Goal: Task Accomplishment & Management: Manage account settings

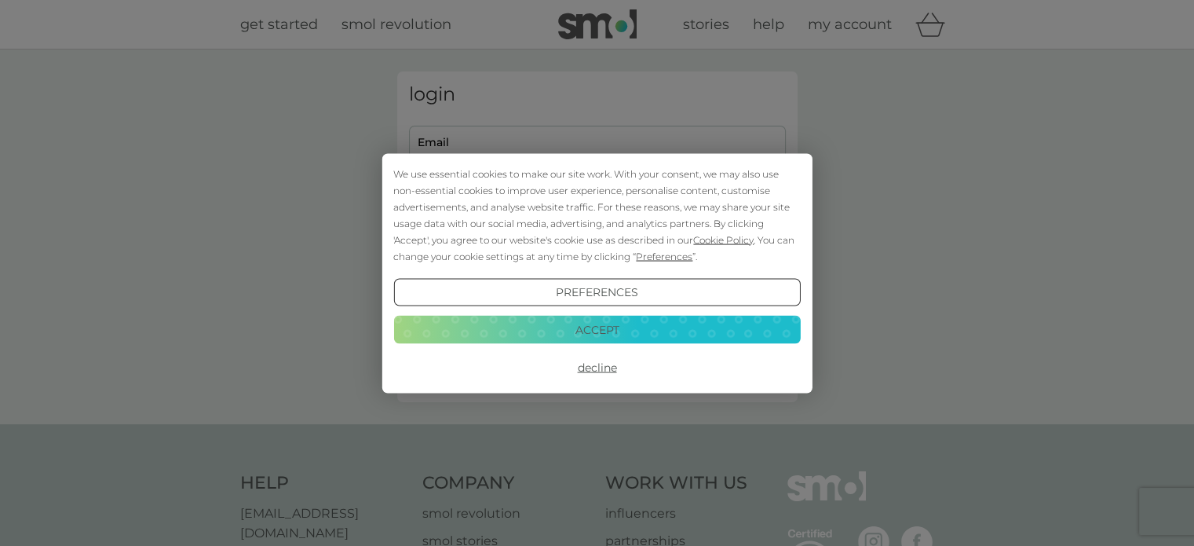
click at [659, 144] on div "We use essential cookies to make our site work. With your consent, we may also …" at bounding box center [597, 273] width 1194 height 546
click at [659, 331] on button "Accept" at bounding box center [596, 330] width 407 height 28
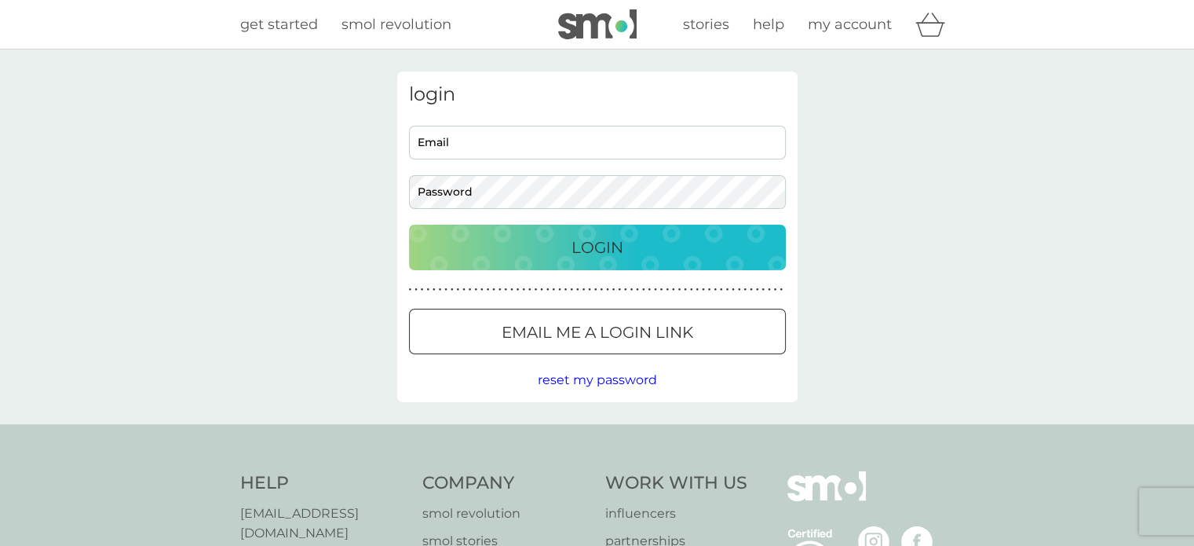
click at [517, 146] on input "Email" at bounding box center [597, 143] width 377 height 34
type input "[EMAIL_ADDRESS][DOMAIN_NAME]"
click at [651, 248] on div "Login" at bounding box center [597, 247] width 345 height 25
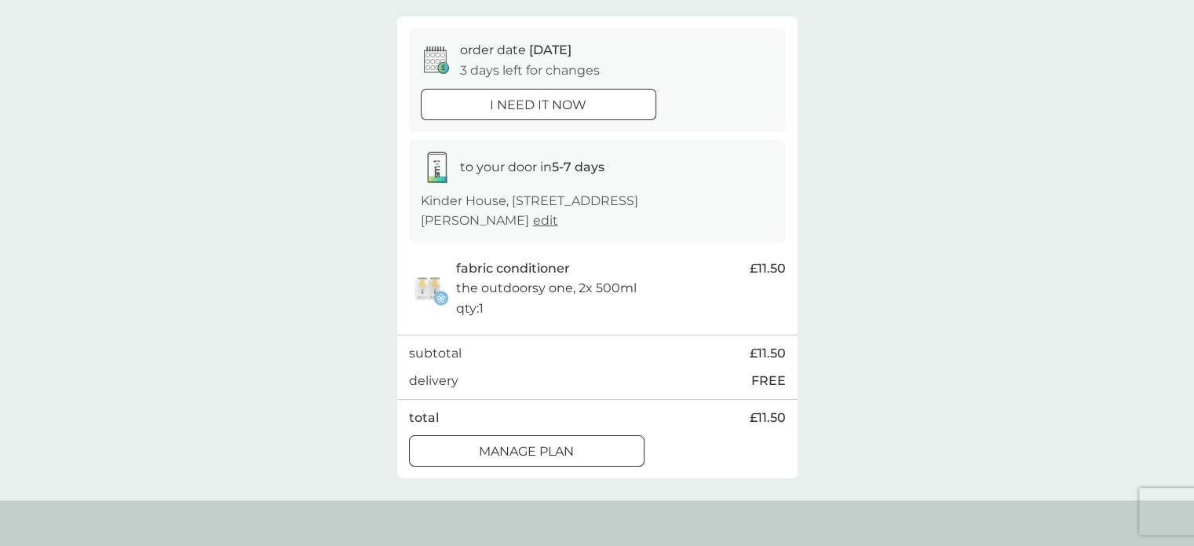
scroll to position [157, 0]
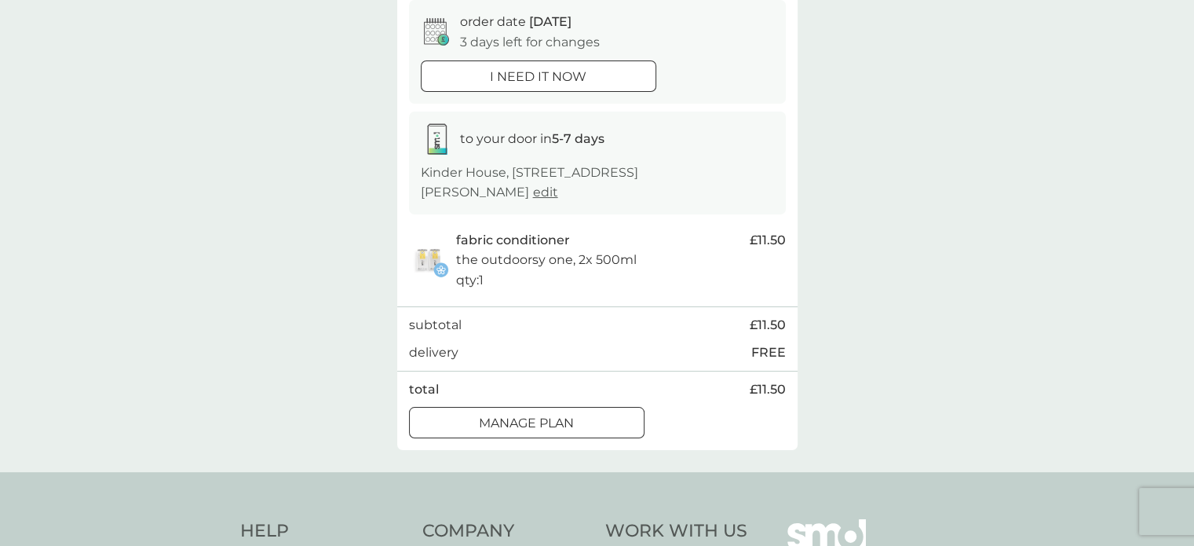
click at [512, 415] on div at bounding box center [527, 423] width 57 height 16
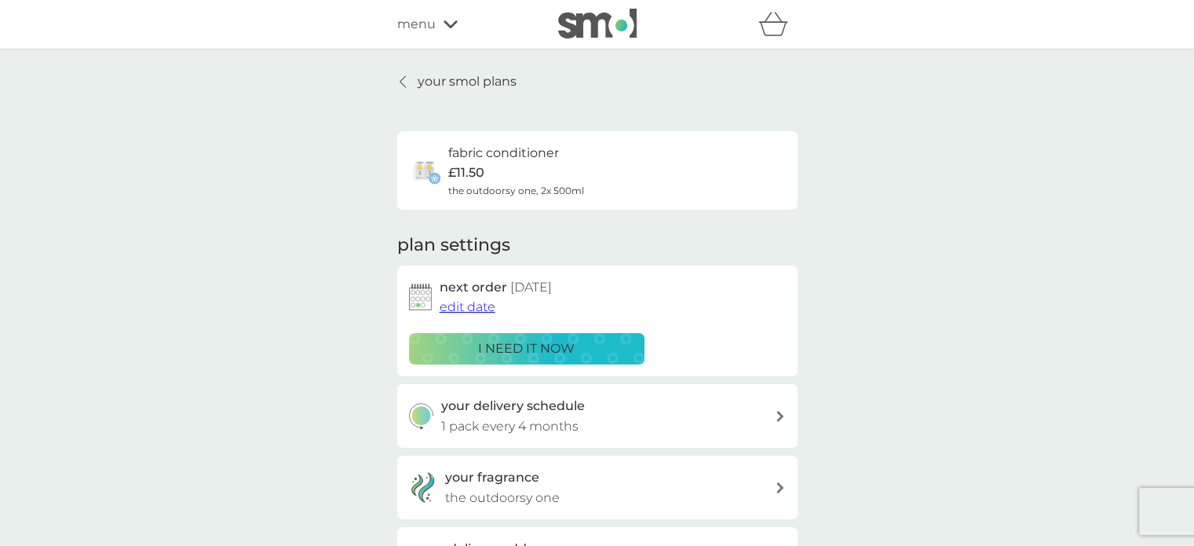
click at [450, 81] on p "your smol plans" at bounding box center [467, 81] width 99 height 20
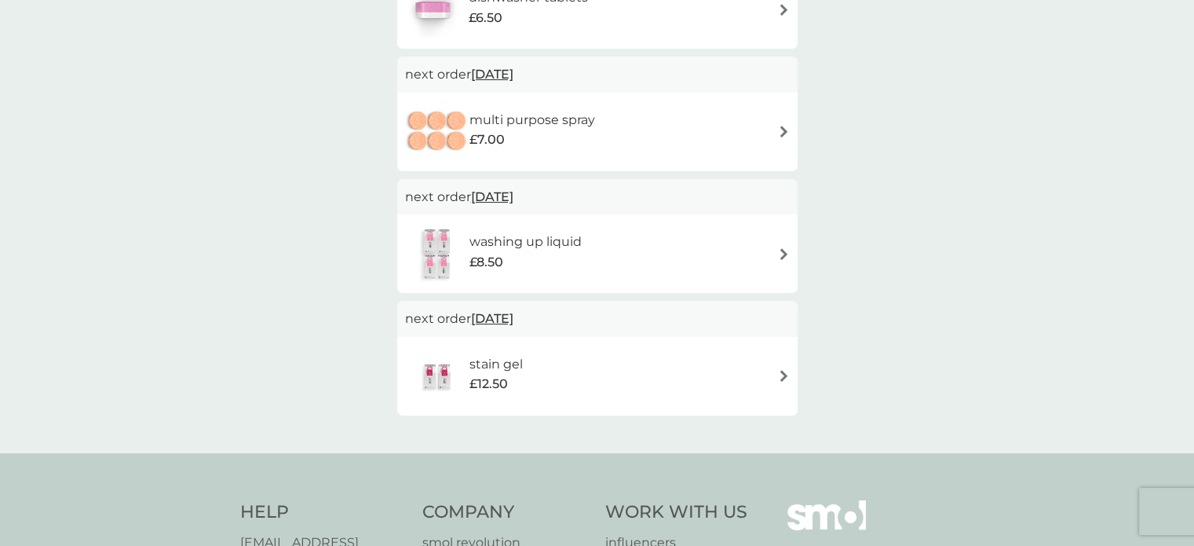
scroll to position [628, 0]
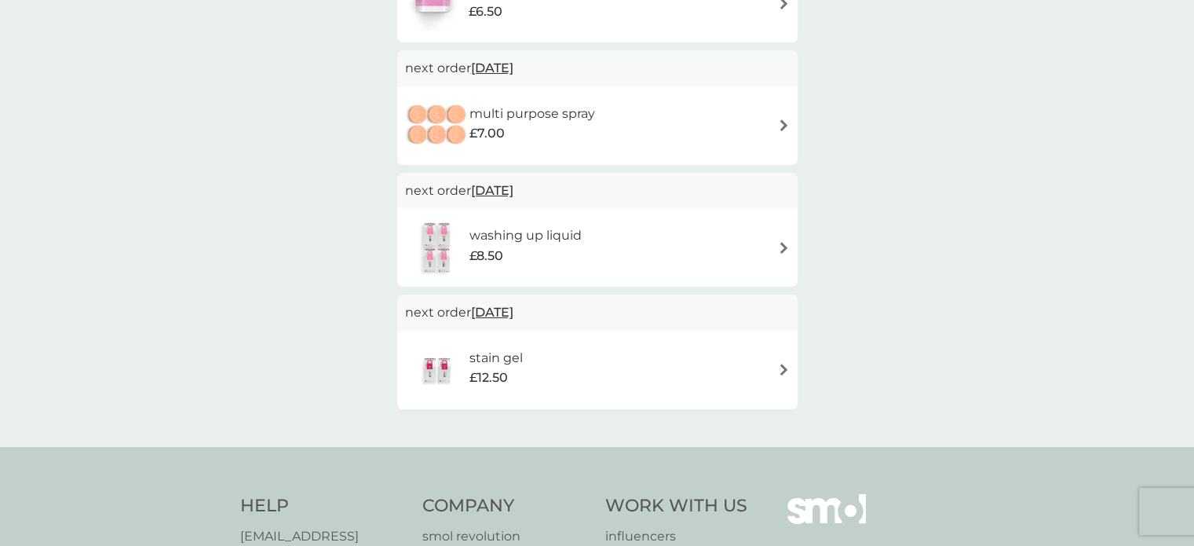
click at [784, 367] on img at bounding box center [784, 369] width 12 height 12
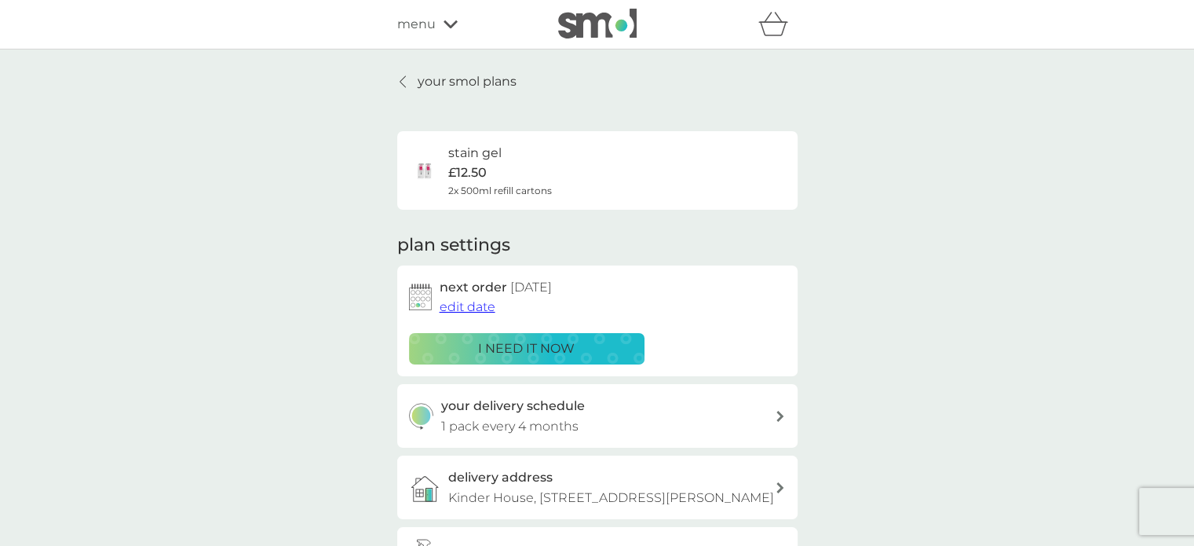
click at [479, 85] on p "your smol plans" at bounding box center [467, 81] width 99 height 20
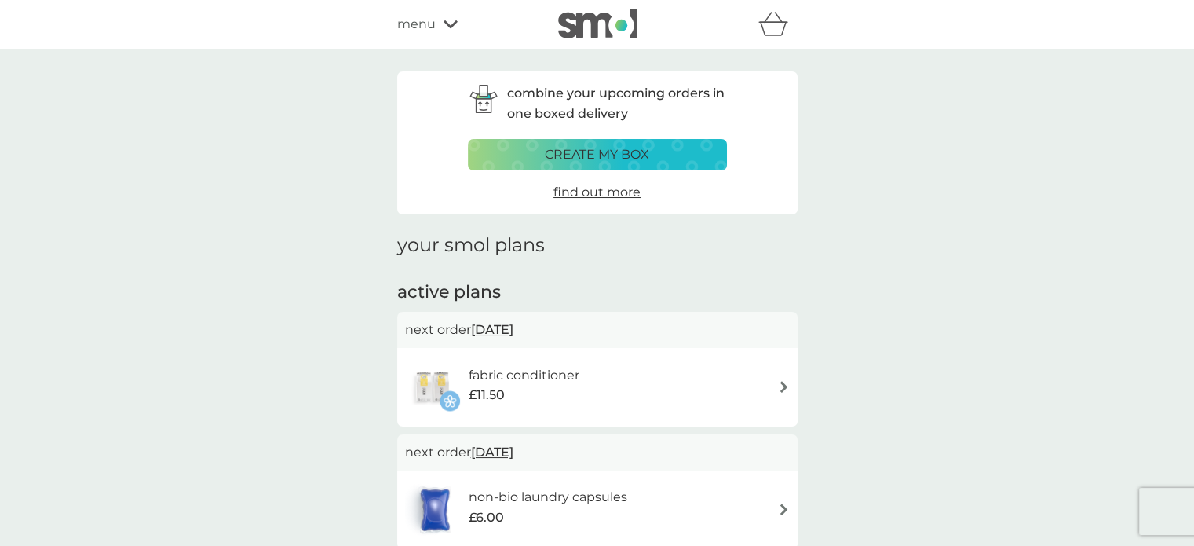
click at [446, 24] on icon at bounding box center [451, 24] width 14 height 8
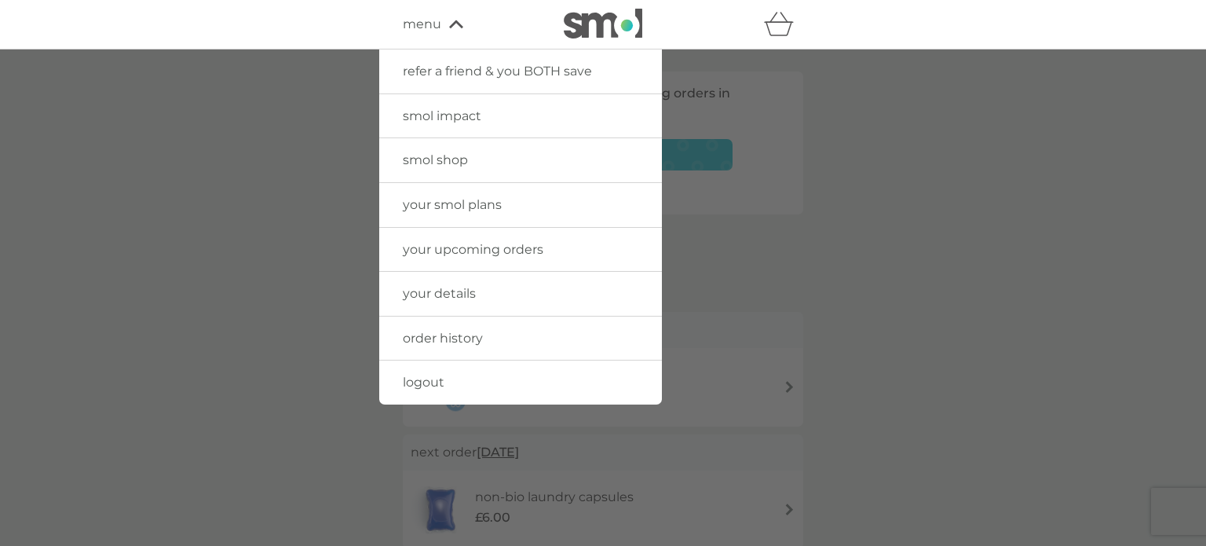
click at [497, 201] on span "your smol plans" at bounding box center [452, 204] width 99 height 15
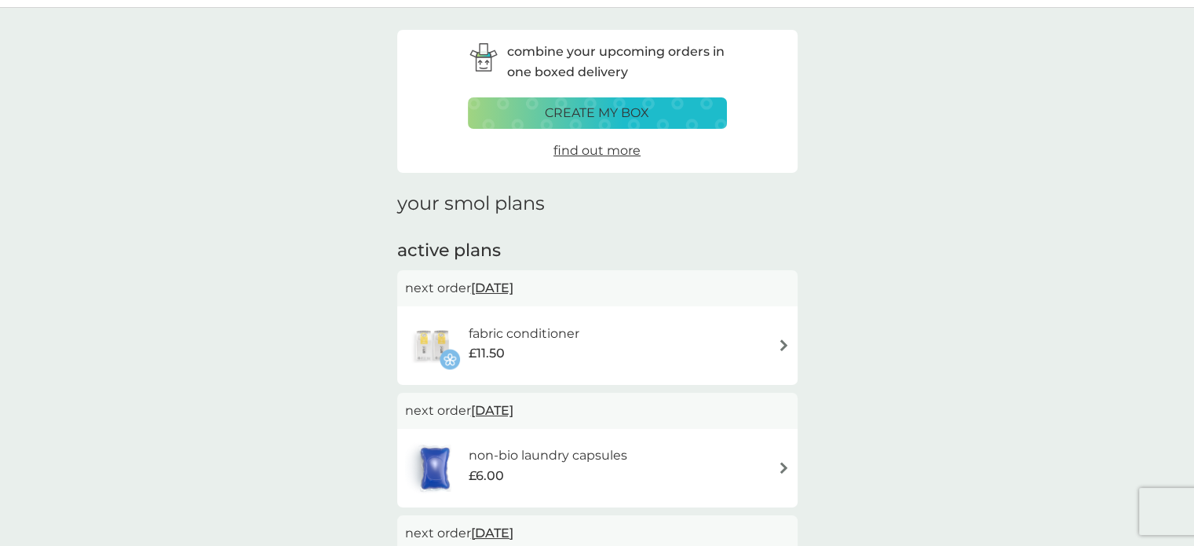
scroll to position [79, 0]
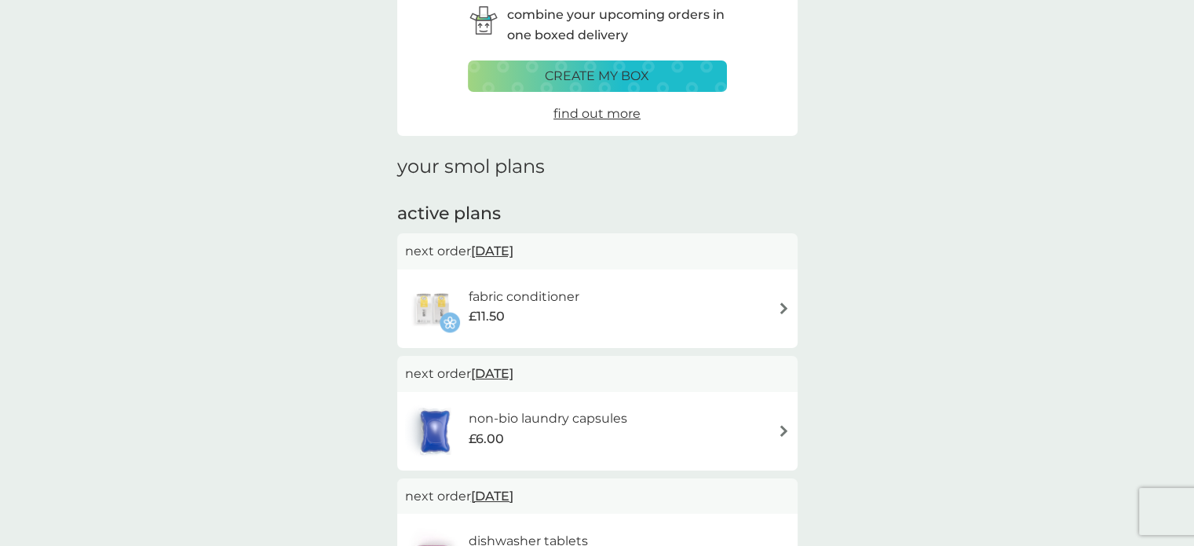
click at [773, 309] on div "fabric conditioner £11.50" at bounding box center [597, 308] width 385 height 55
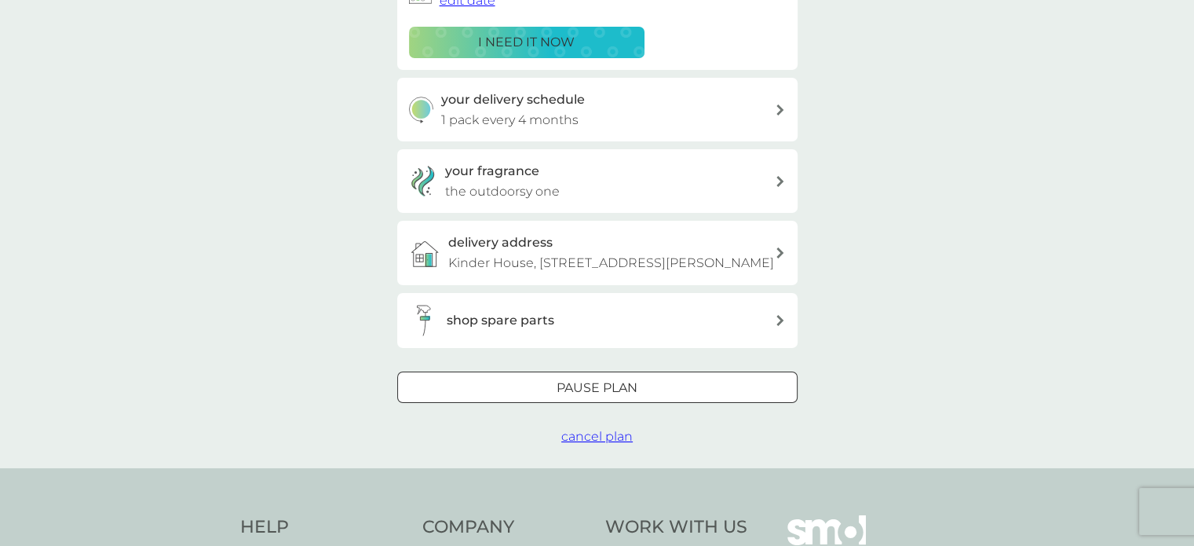
scroll to position [314, 0]
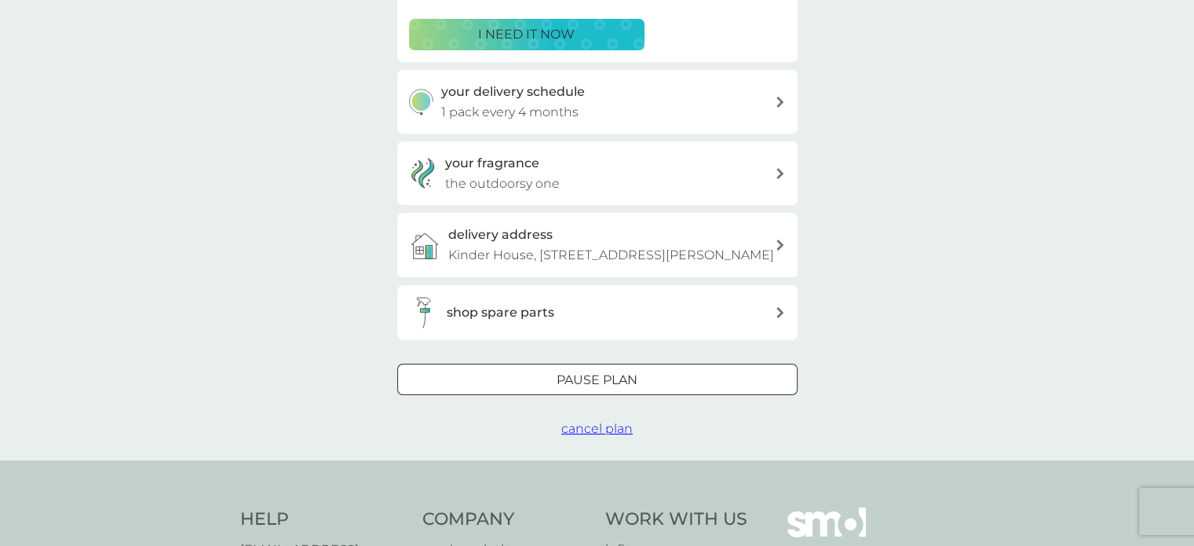
click at [637, 390] on p "Pause plan" at bounding box center [597, 380] width 81 height 20
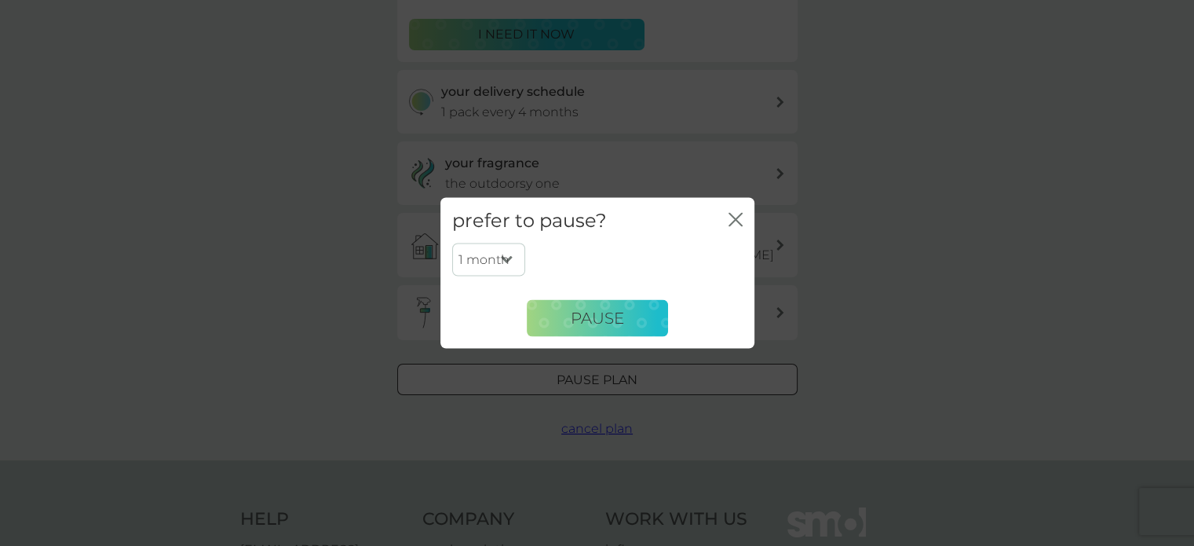
click at [733, 213] on icon "close" at bounding box center [736, 219] width 14 height 14
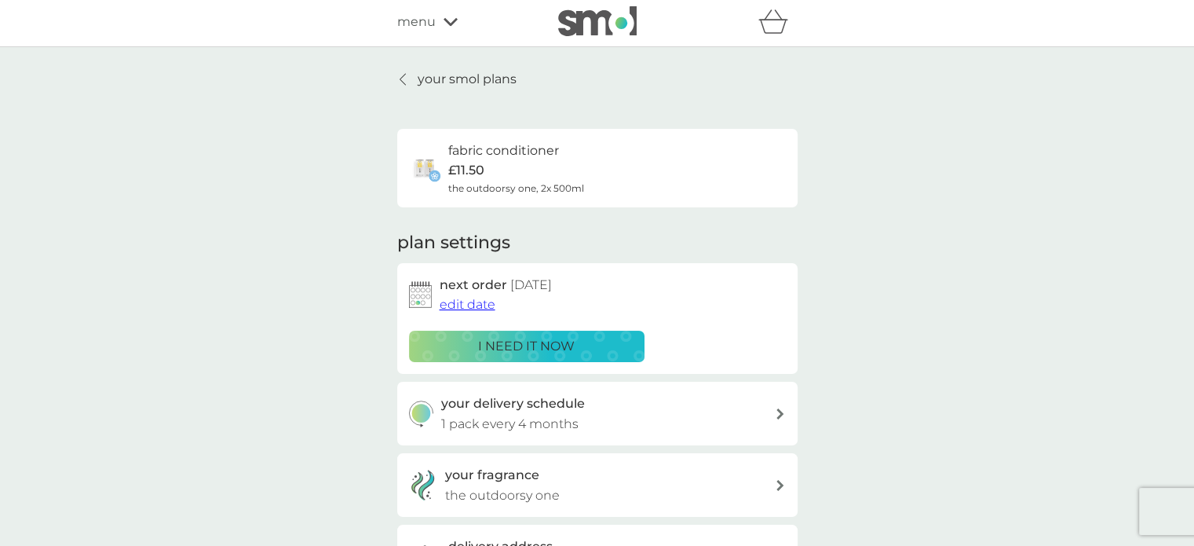
scroll to position [0, 0]
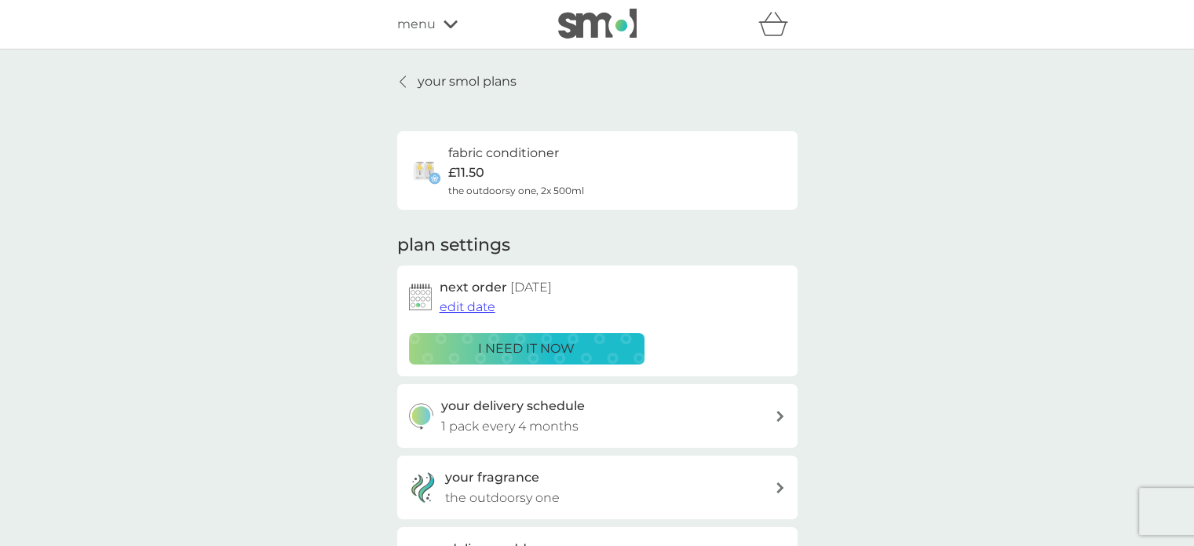
click at [427, 82] on p "your smol plans" at bounding box center [467, 81] width 99 height 20
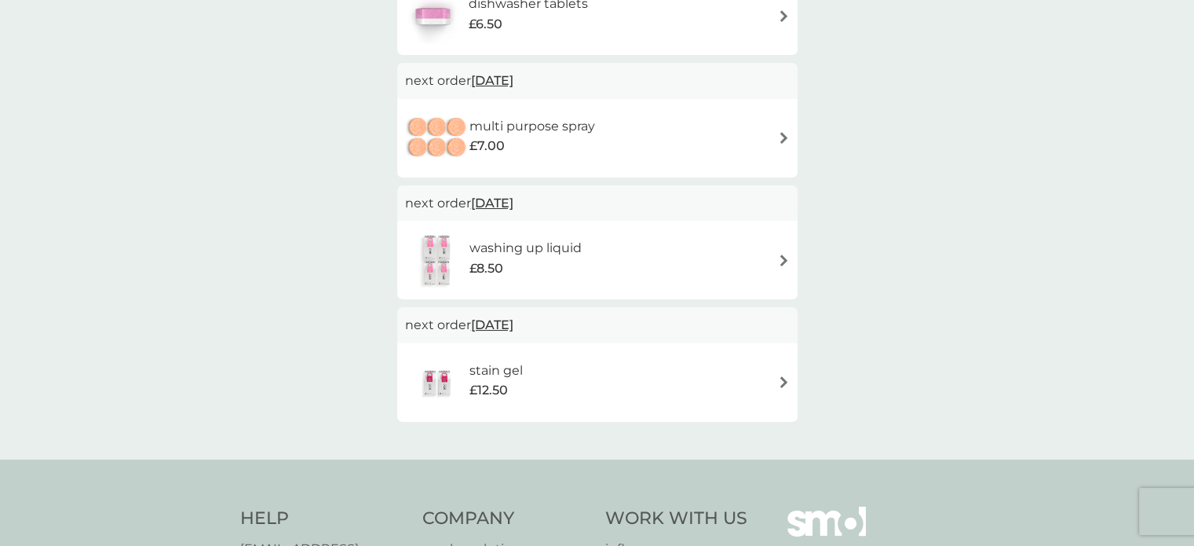
scroll to position [707, 0]
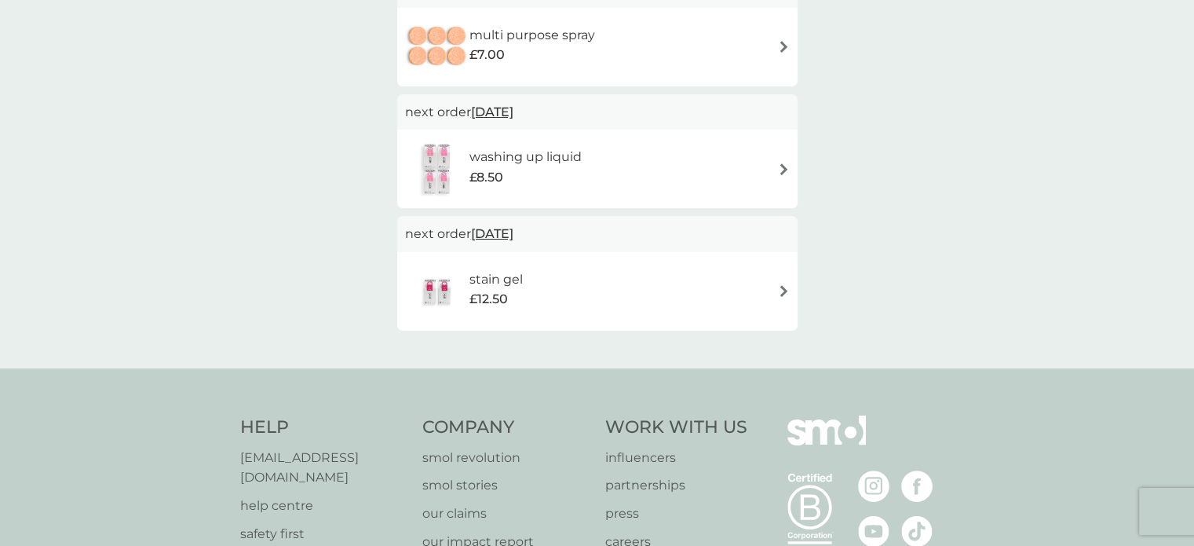
click at [513, 236] on span "2 Jan 2026" at bounding box center [492, 233] width 42 height 31
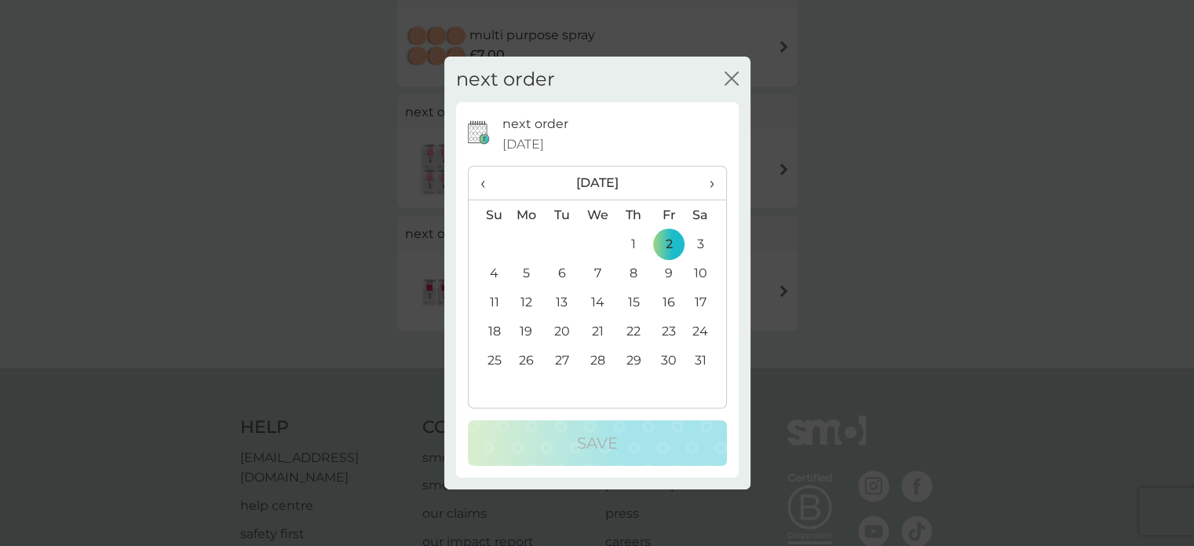
click at [731, 77] on icon "close" at bounding box center [732, 78] width 14 height 14
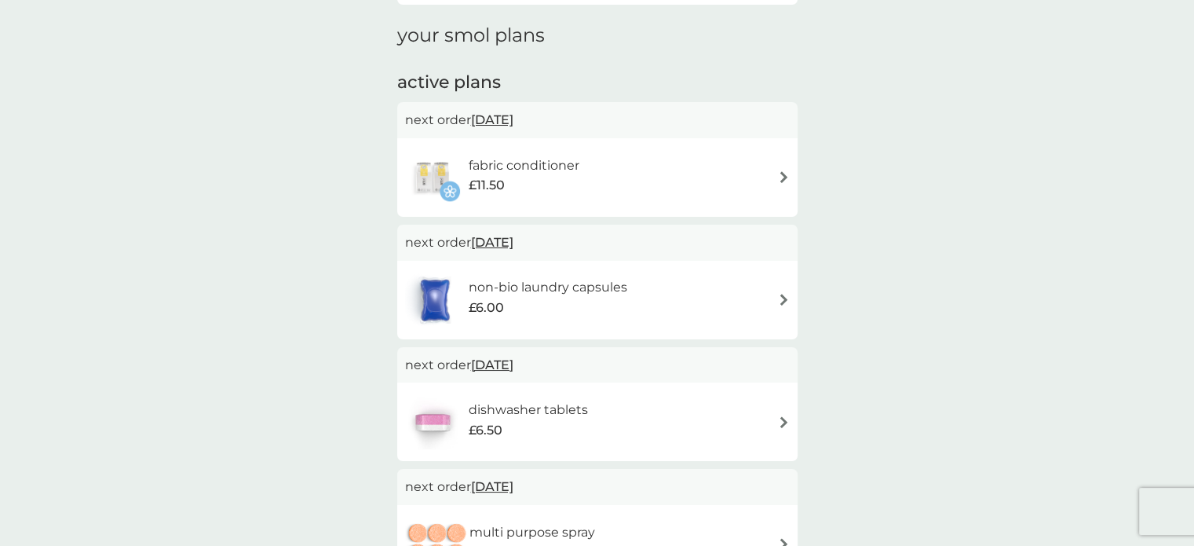
scroll to position [0, 0]
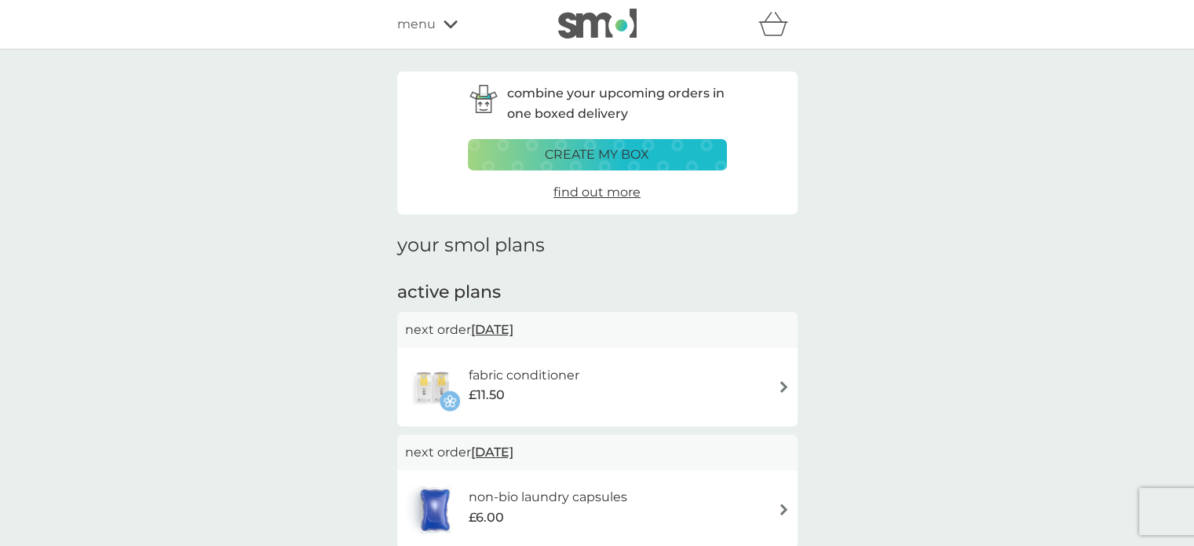
click at [441, 27] on div "menu" at bounding box center [463, 24] width 133 height 20
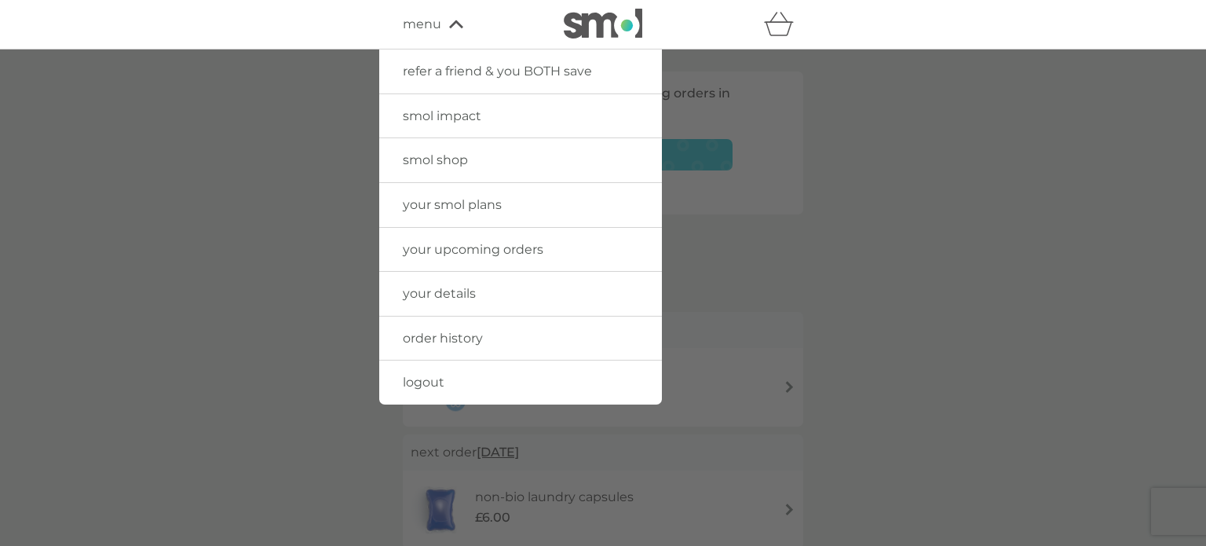
click at [465, 208] on span "your smol plans" at bounding box center [452, 204] width 99 height 15
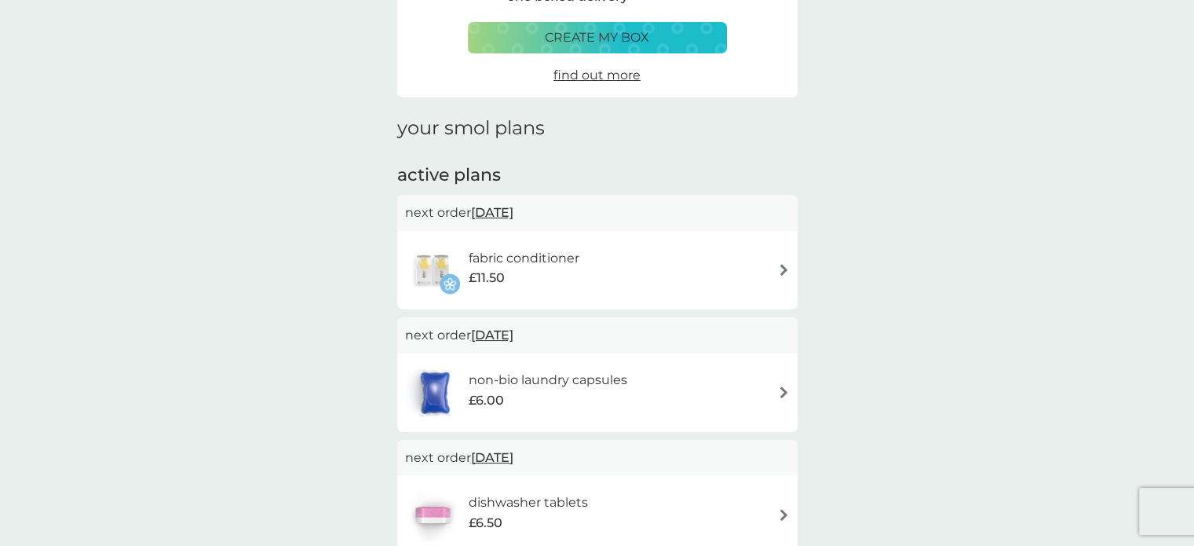
scroll to position [157, 0]
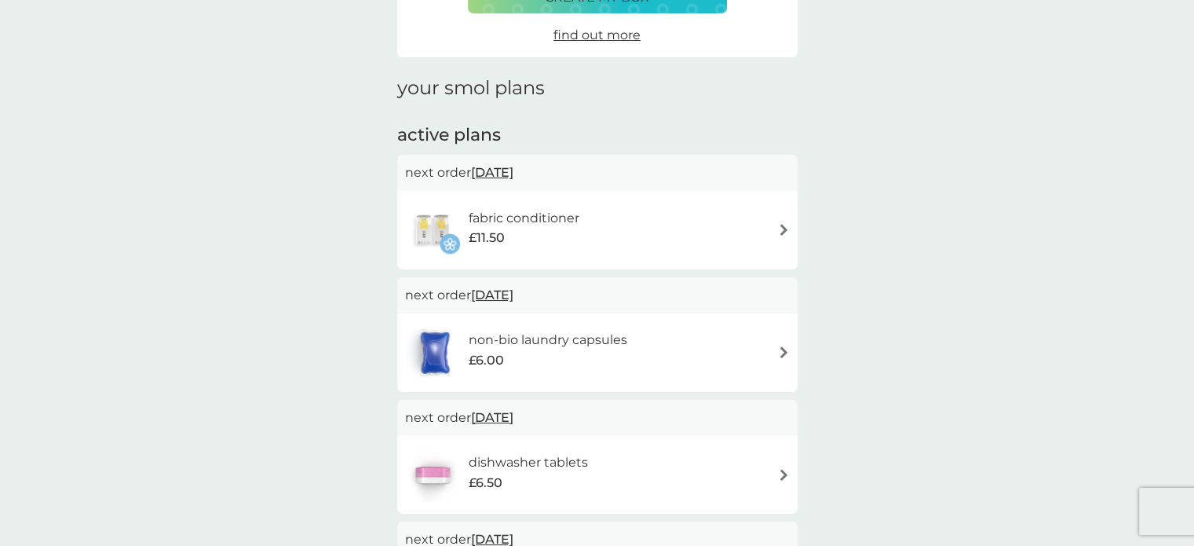
click at [784, 225] on img at bounding box center [784, 230] width 12 height 12
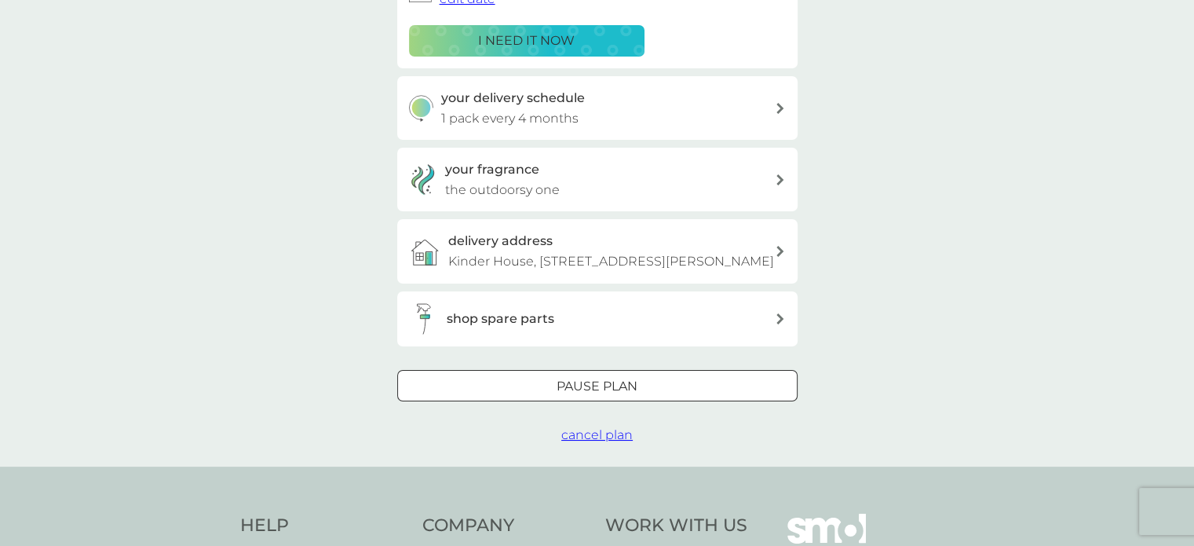
scroll to position [314, 0]
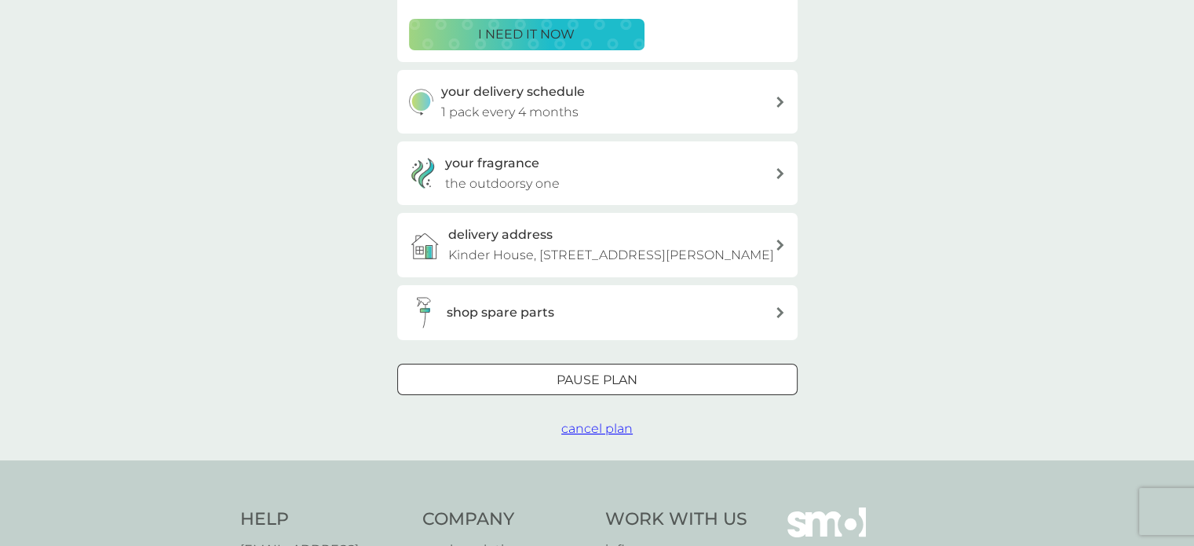
click at [616, 388] on div at bounding box center [597, 379] width 57 height 16
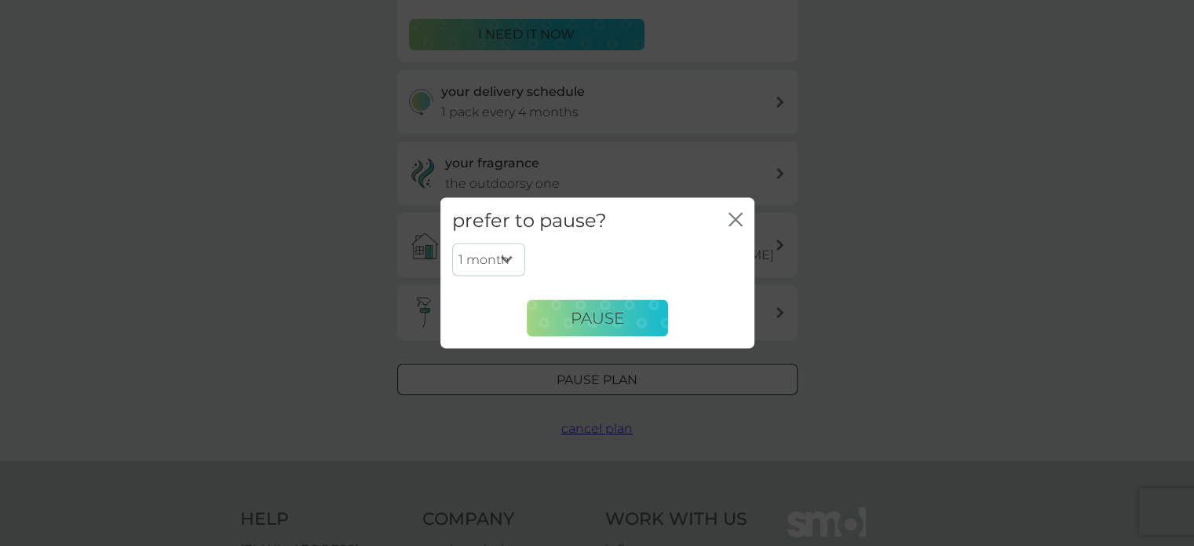
click at [506, 257] on select "1 month 2 months 3 months 4 months 5 months 6 months" at bounding box center [488, 259] width 73 height 33
select select "6"
click at [452, 243] on select "1 month 2 months 3 months 4 months 5 months 6 months" at bounding box center [488, 259] width 73 height 33
click at [614, 316] on span "Pause" at bounding box center [597, 318] width 53 height 19
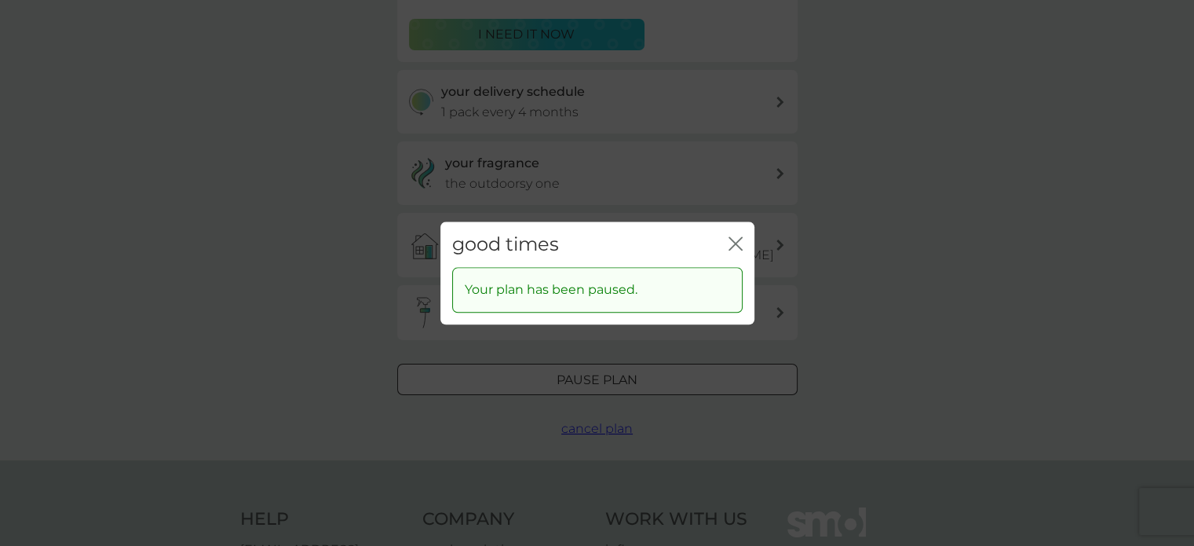
click at [736, 241] on icon "close" at bounding box center [739, 243] width 6 height 13
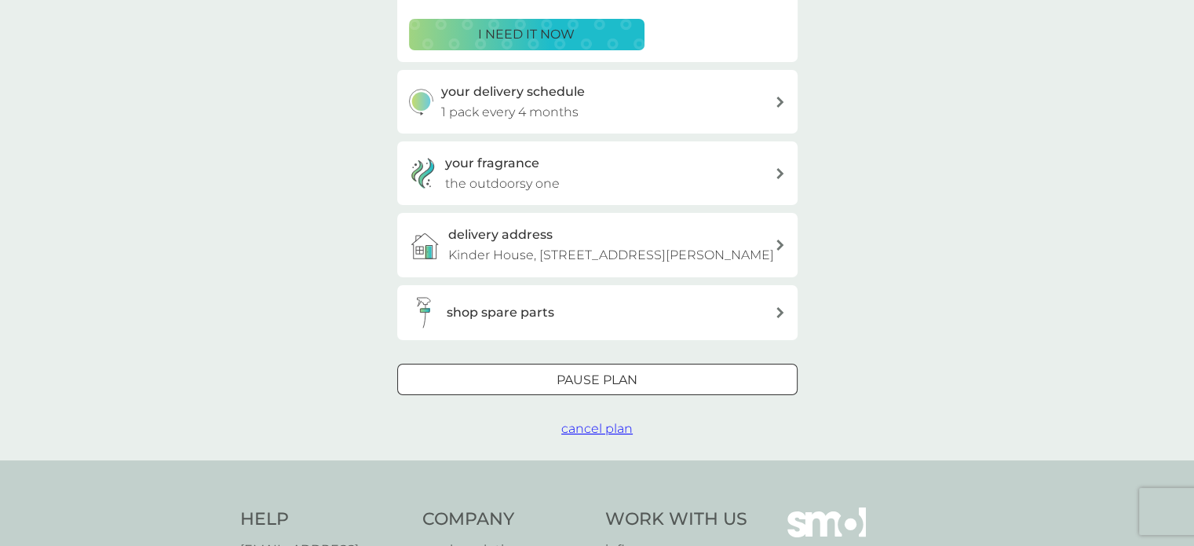
click at [625, 388] on div at bounding box center [597, 379] width 57 height 16
select select "6"
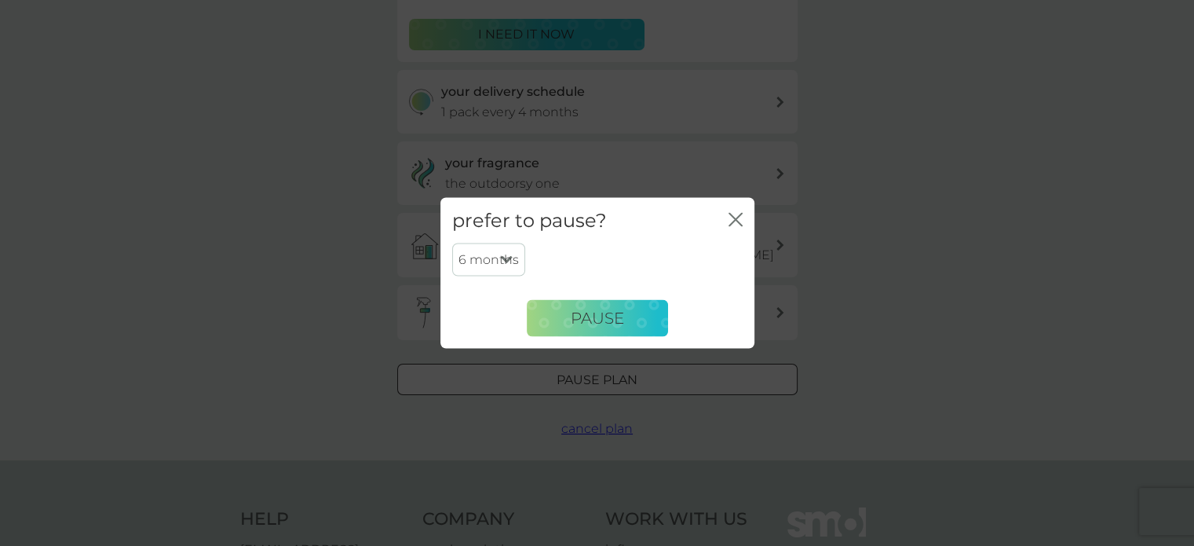
drag, startPoint x: 925, startPoint y: 244, endPoint x: 914, endPoint y: 253, distance: 14.0
click at [922, 247] on div "prefer to pause? close 1 month 2 months 3 months 4 months 5 months 6 months Pau…" at bounding box center [597, 273] width 1194 height 546
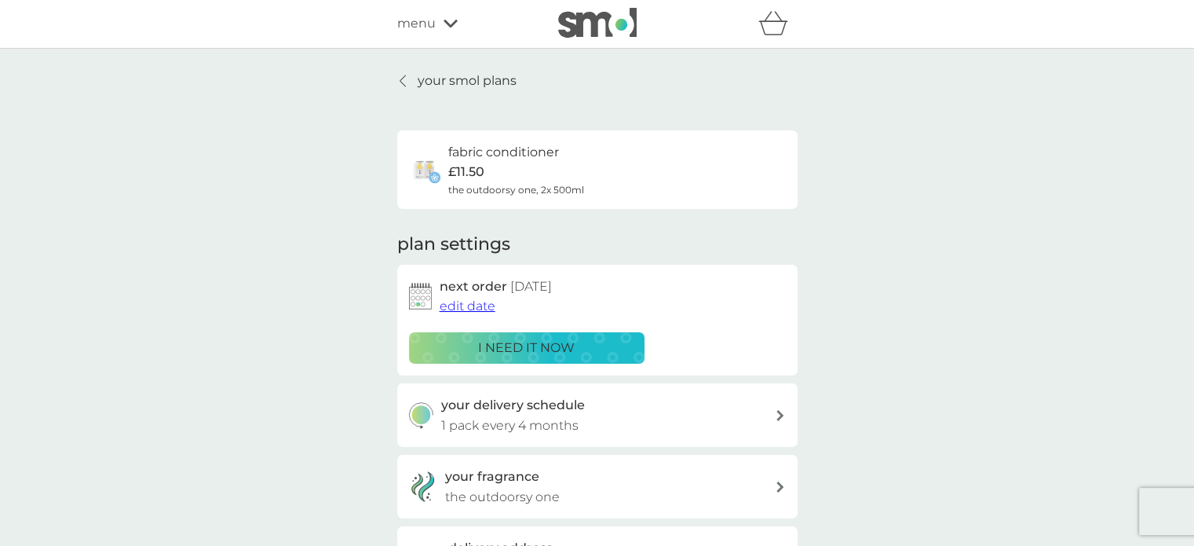
scroll to position [0, 0]
click at [466, 82] on p "your smol plans" at bounding box center [467, 81] width 99 height 20
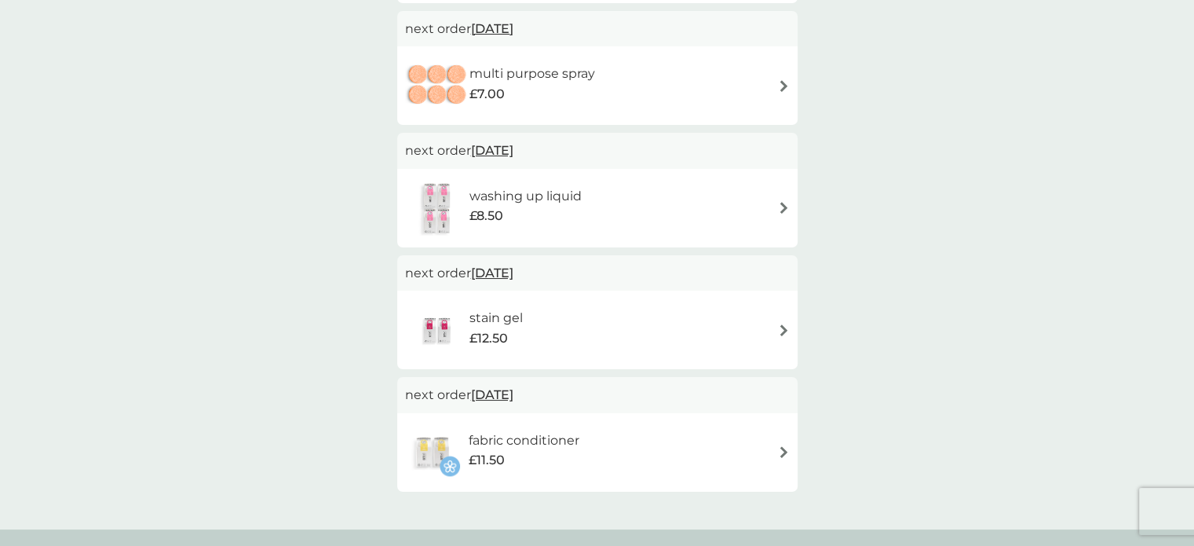
scroll to position [550, 0]
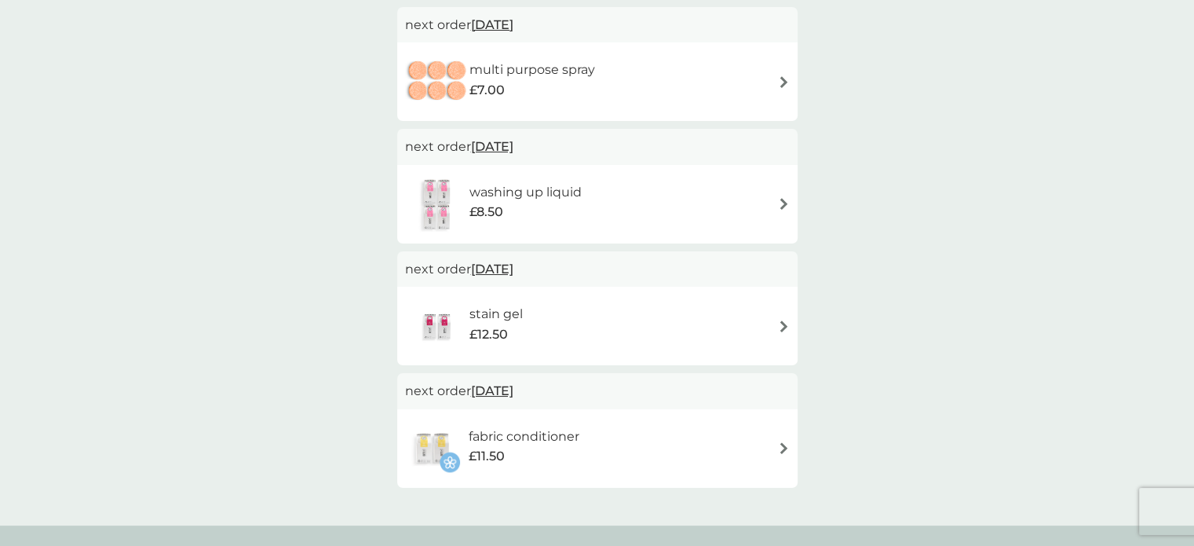
click at [786, 327] on img at bounding box center [784, 326] width 12 height 12
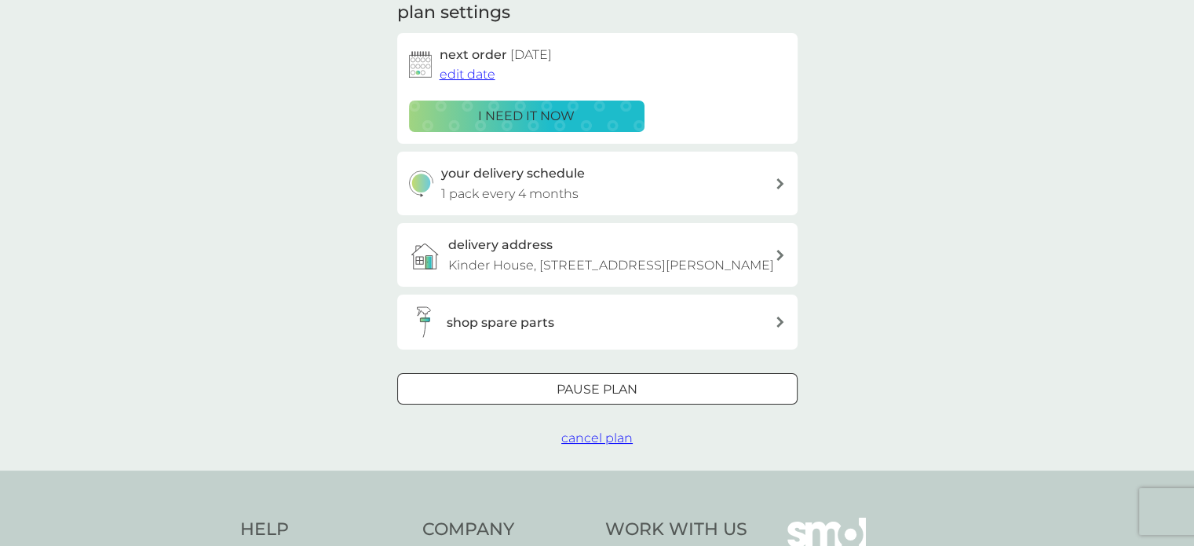
scroll to position [314, 0]
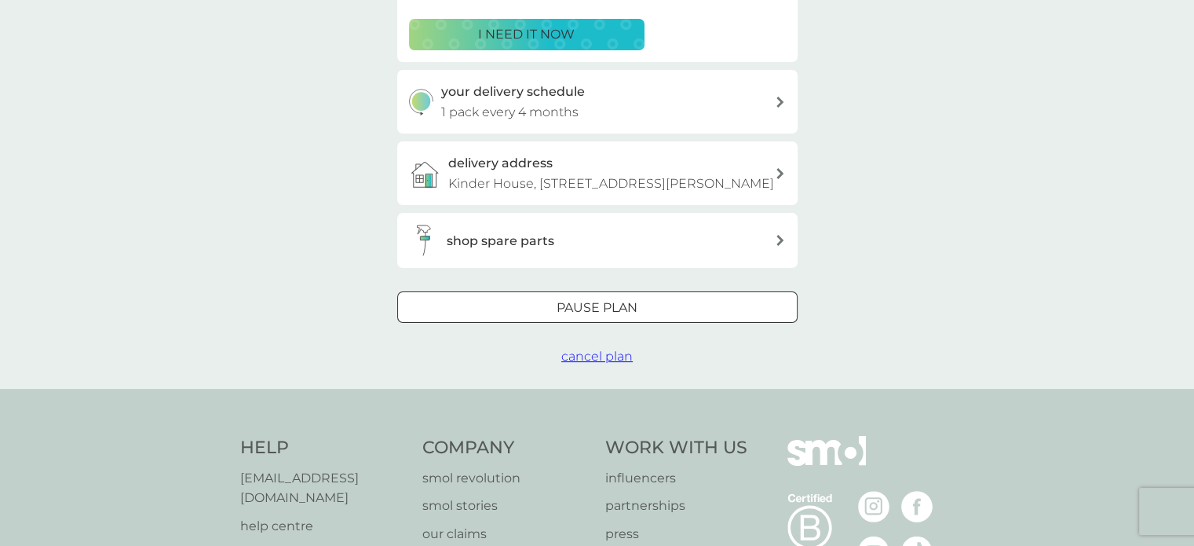
click at [651, 318] on div "Pause plan" at bounding box center [597, 308] width 399 height 20
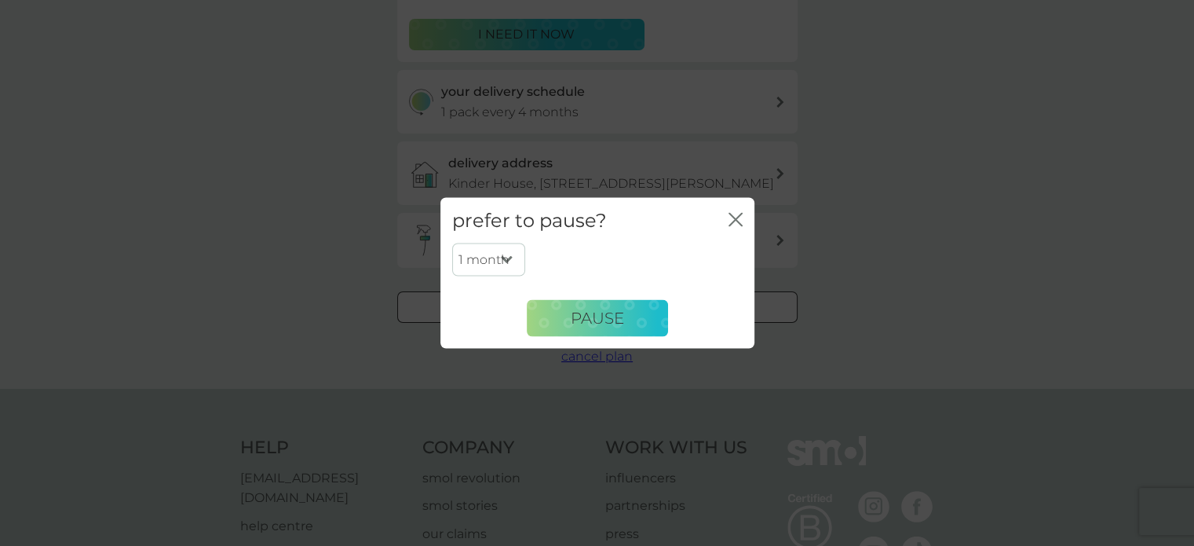
click at [503, 258] on select "1 month 2 months 3 months 4 months 5 months 6 months" at bounding box center [488, 259] width 73 height 33
select select "6"
click at [452, 243] on select "1 month 2 months 3 months 4 months 5 months 6 months" at bounding box center [488, 259] width 73 height 33
click at [589, 320] on span "Pause" at bounding box center [597, 318] width 53 height 19
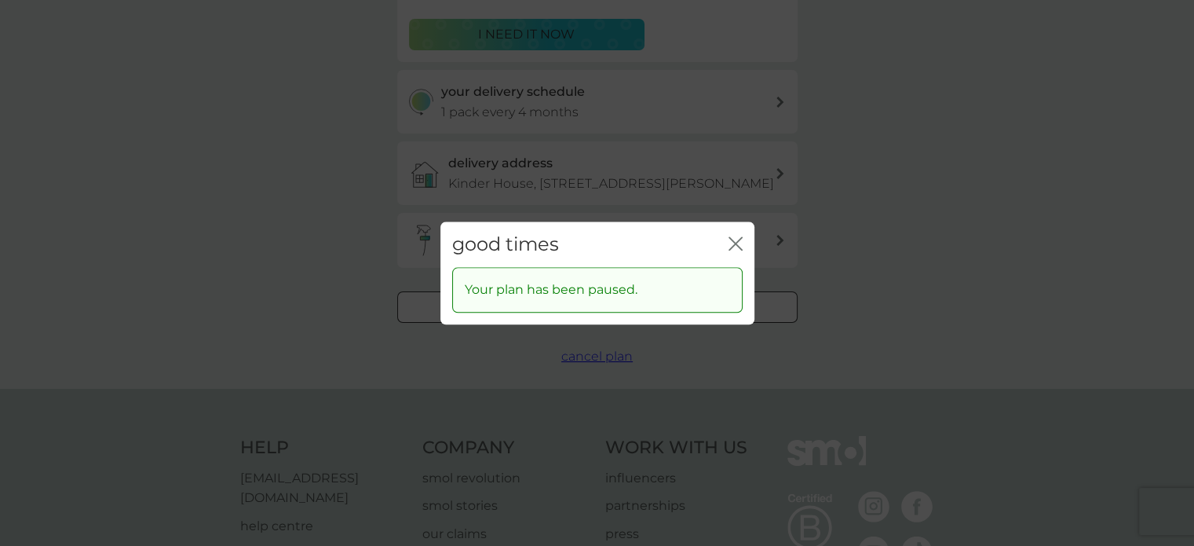
click at [740, 238] on icon "close" at bounding box center [739, 243] width 6 height 13
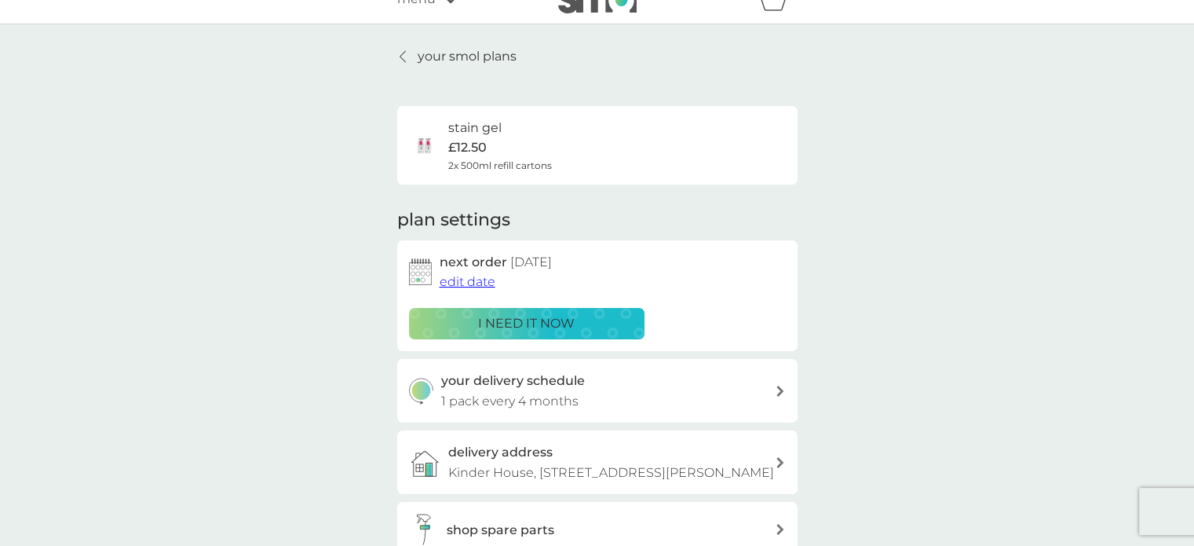
scroll to position [0, 0]
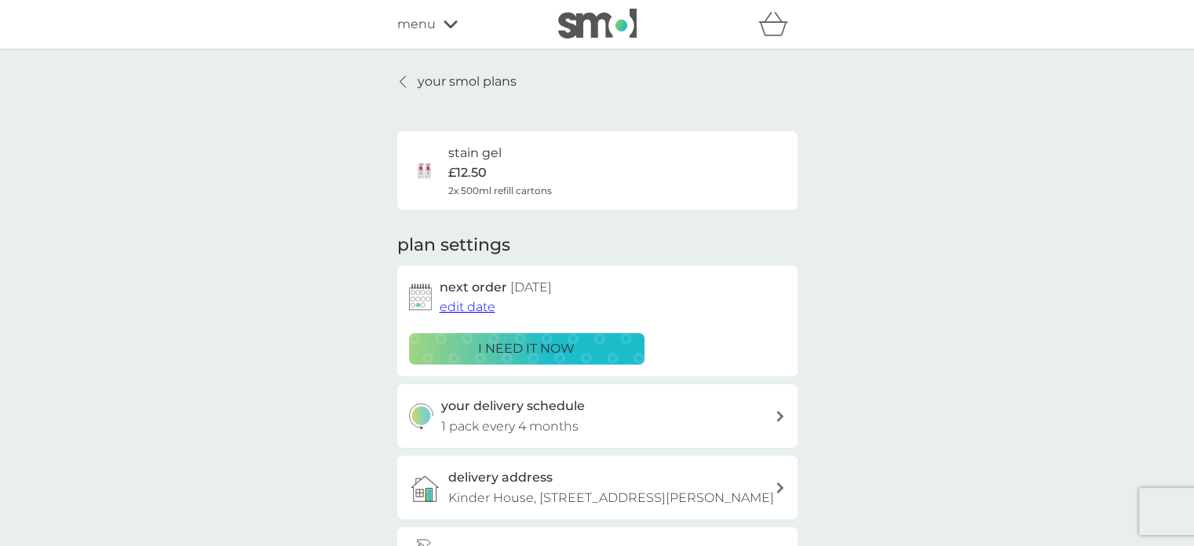
click at [443, 88] on p "your smol plans" at bounding box center [467, 81] width 99 height 20
